Goal: Task Accomplishment & Management: Manage account settings

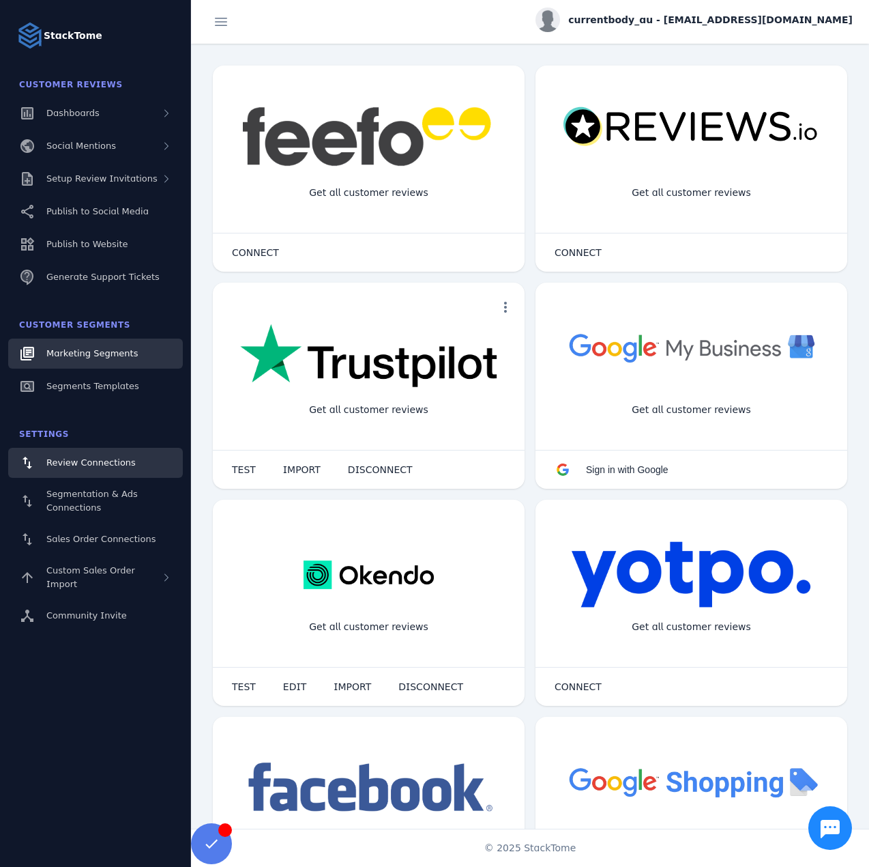
click at [90, 346] on link "Marketing Segments" at bounding box center [95, 353] width 175 height 30
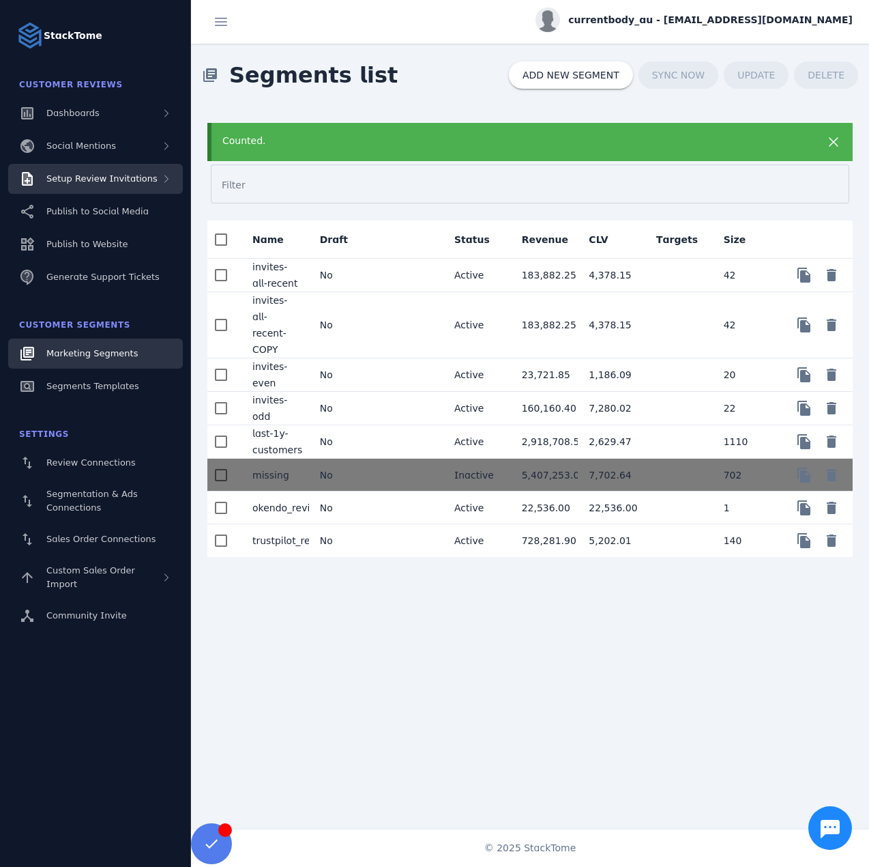
click at [115, 172] on div "Setup Review Invitations" at bounding box center [101, 179] width 111 height 14
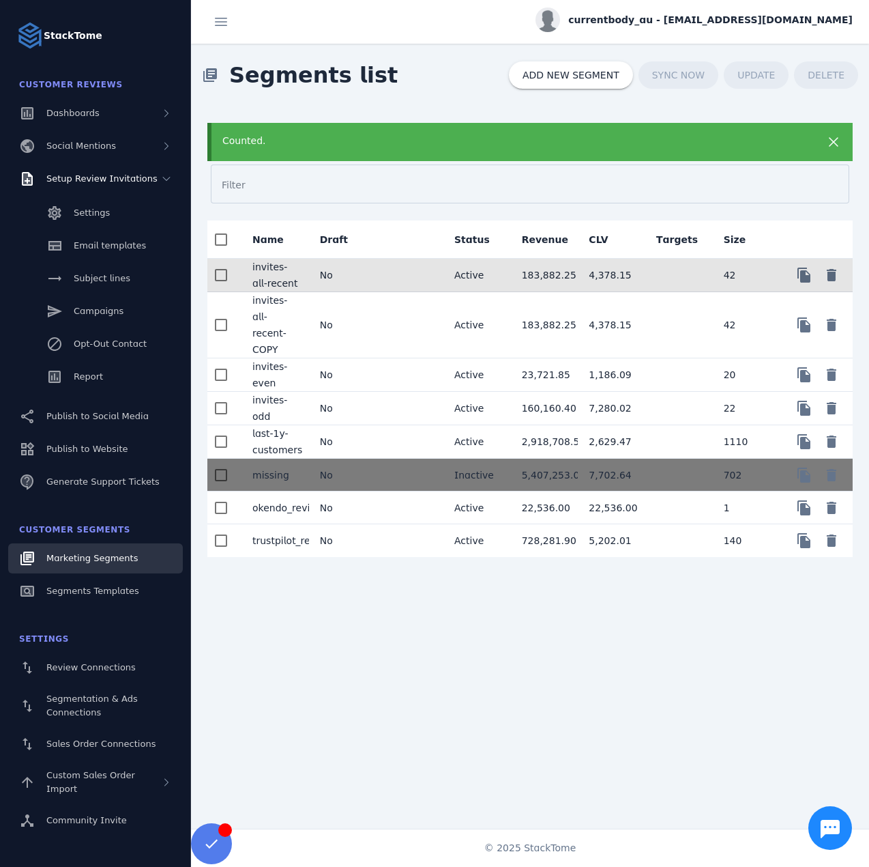
click at [358, 267] on mat-cell "No" at bounding box center [343, 275] width 68 height 33
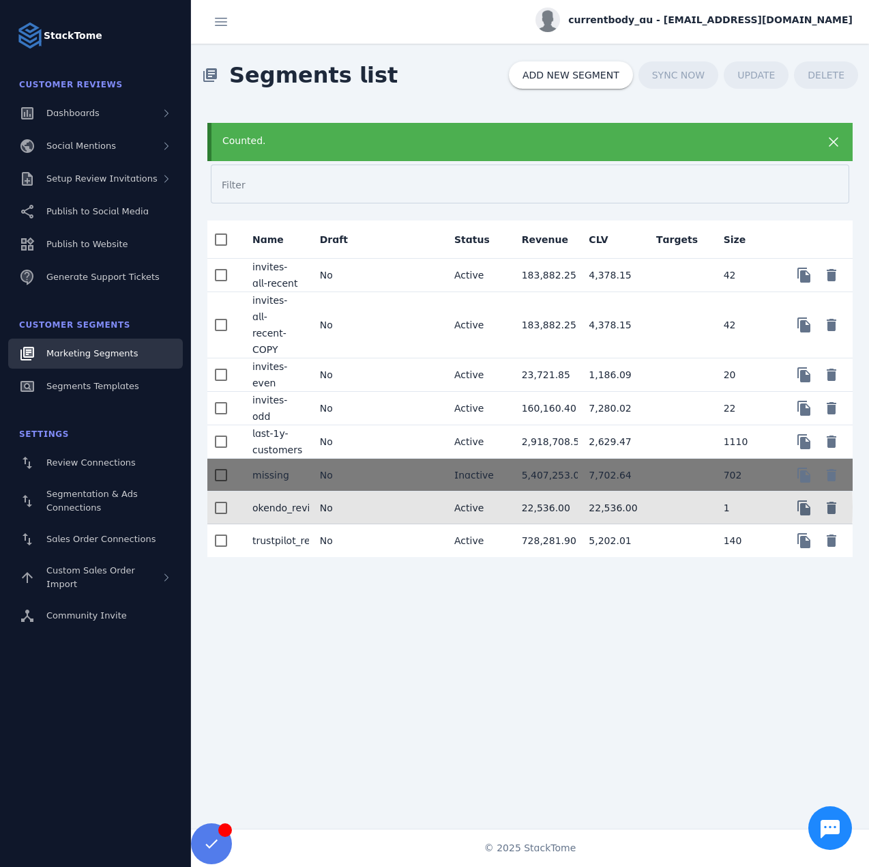
click at [348, 491] on mat-cell "No" at bounding box center [343, 507] width 68 height 33
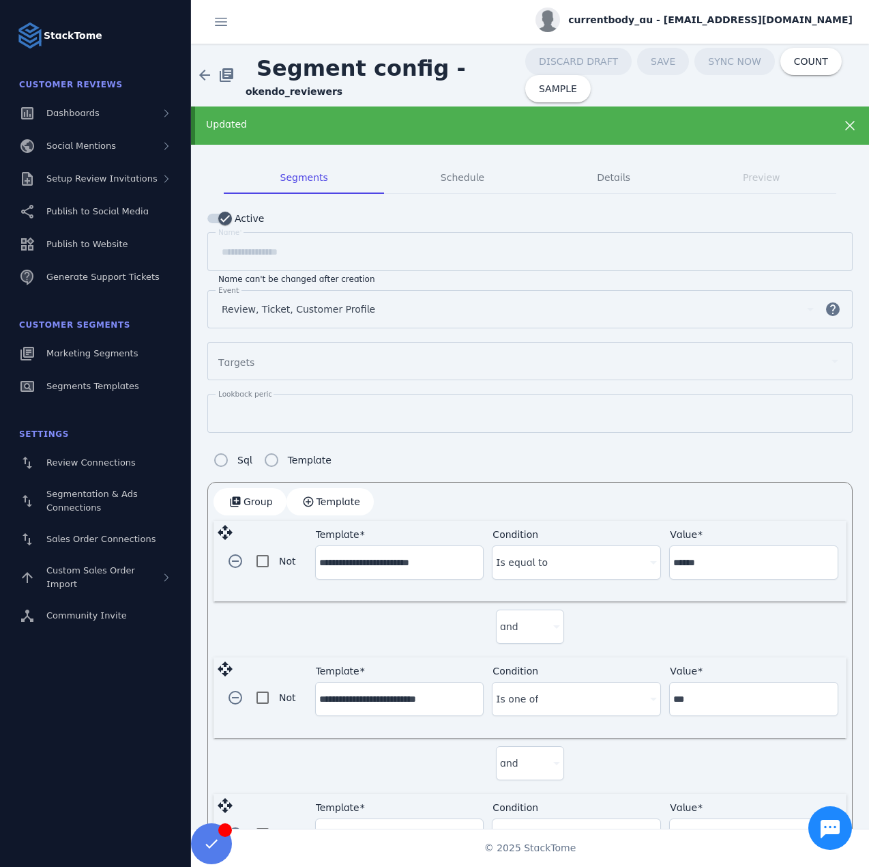
click at [660, 12] on div "currentbody_au - [EMAIL_ADDRESS][DOMAIN_NAME]" at bounding box center [694, 20] width 317 height 25
click at [777, 132] on icon at bounding box center [775, 132] width 12 height 12
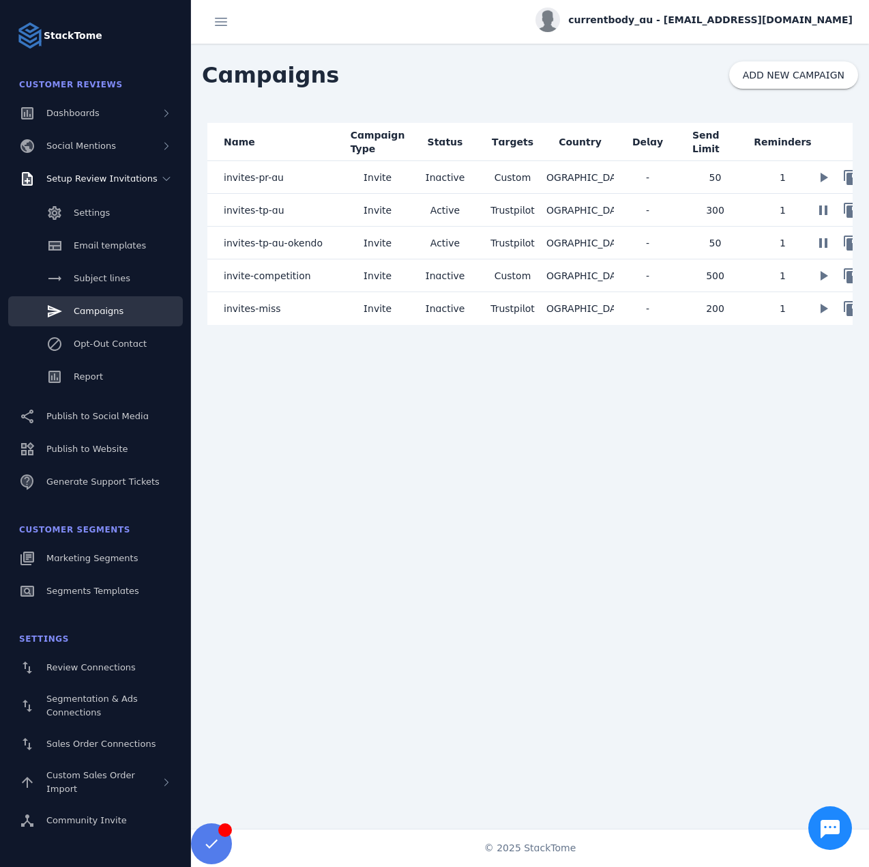
click at [420, 207] on mat-cell "Active" at bounding box center [445, 210] width 68 height 33
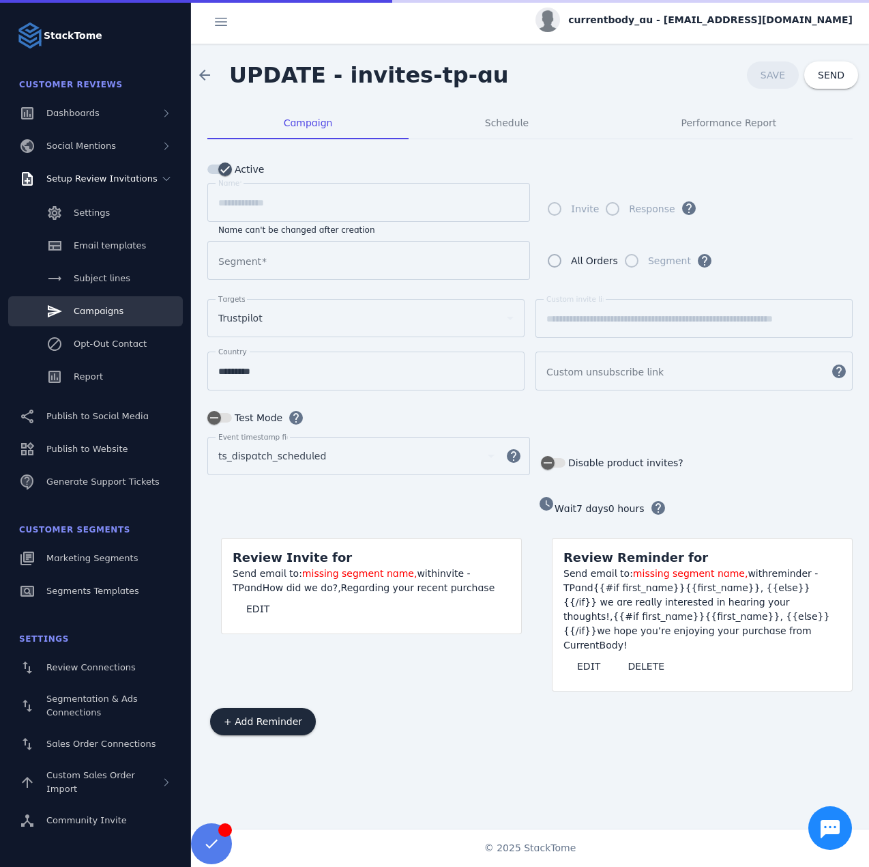
type input "**********"
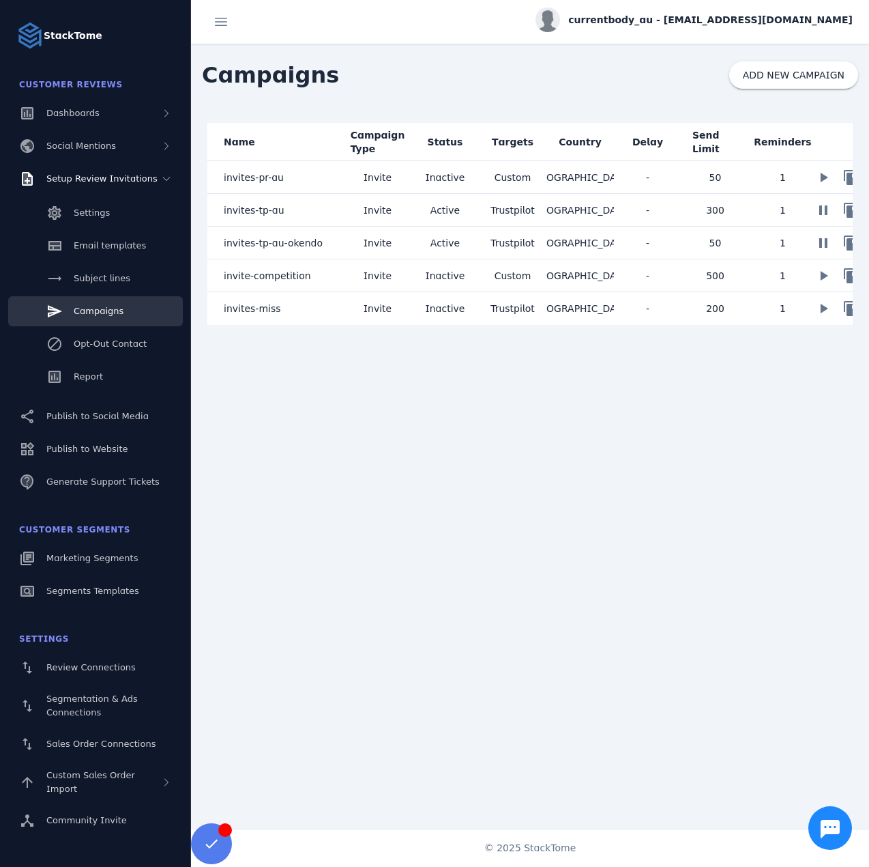
click at [305, 246] on span "invites-tp-au-okendo" at bounding box center [273, 243] width 99 height 16
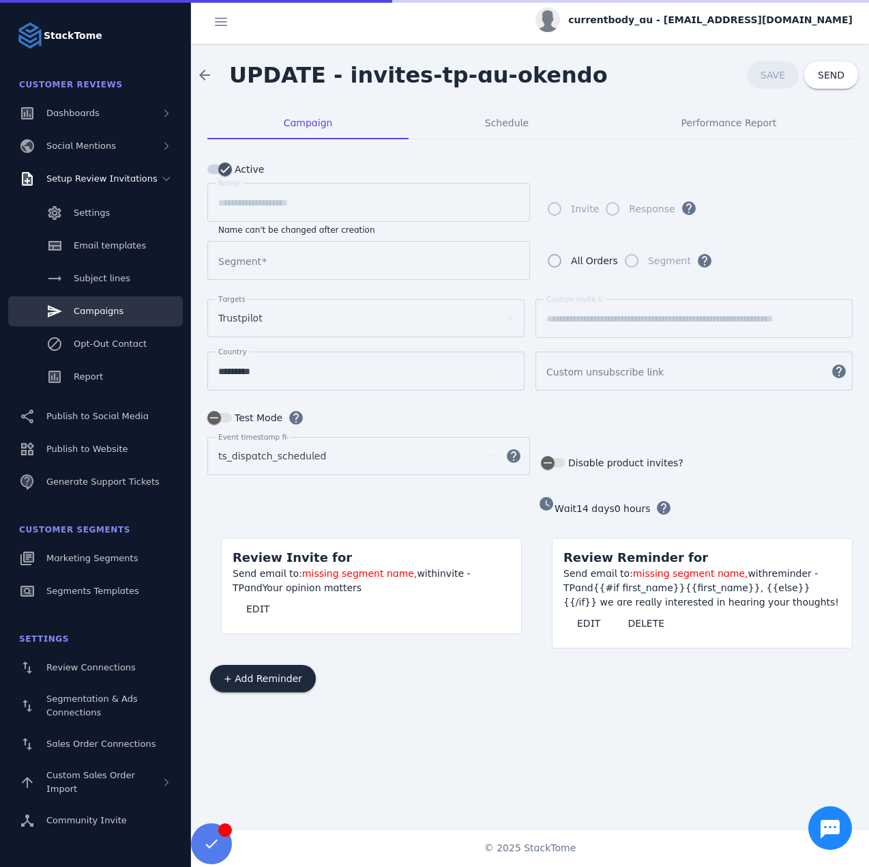
type input "**********"
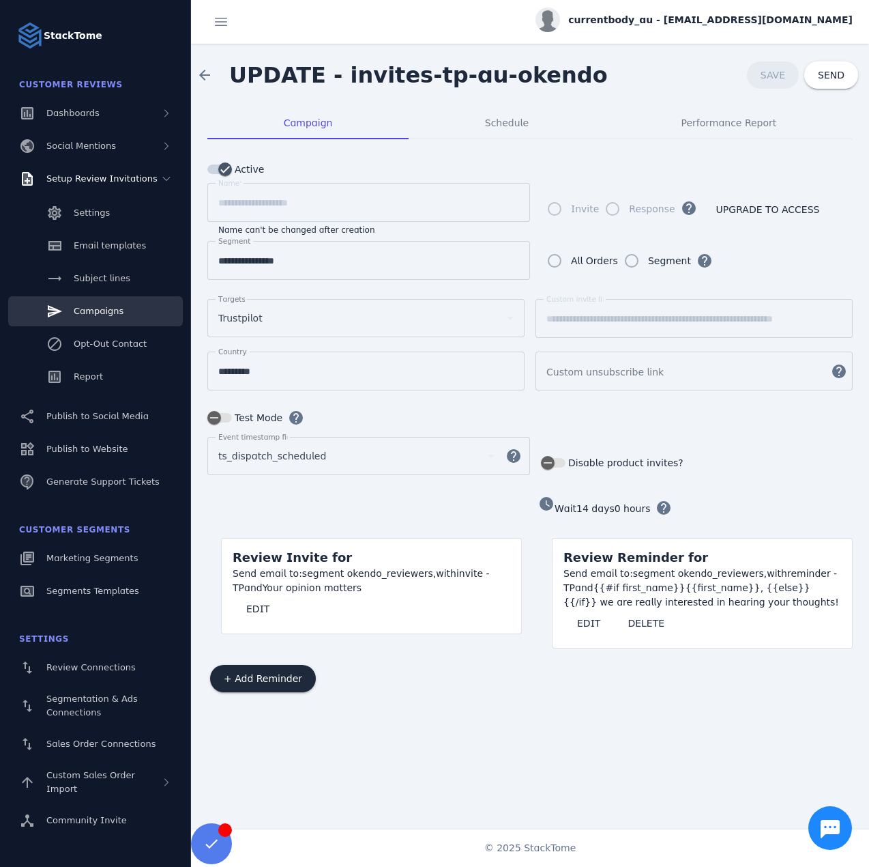
click at [692, 14] on span "currentbody_au - [EMAIL_ADDRESS][DOMAIN_NAME]" at bounding box center [710, 20] width 285 height 14
click at [783, 137] on button "Sign out" at bounding box center [804, 131] width 98 height 33
